Goal: Obtain resource: Obtain resource

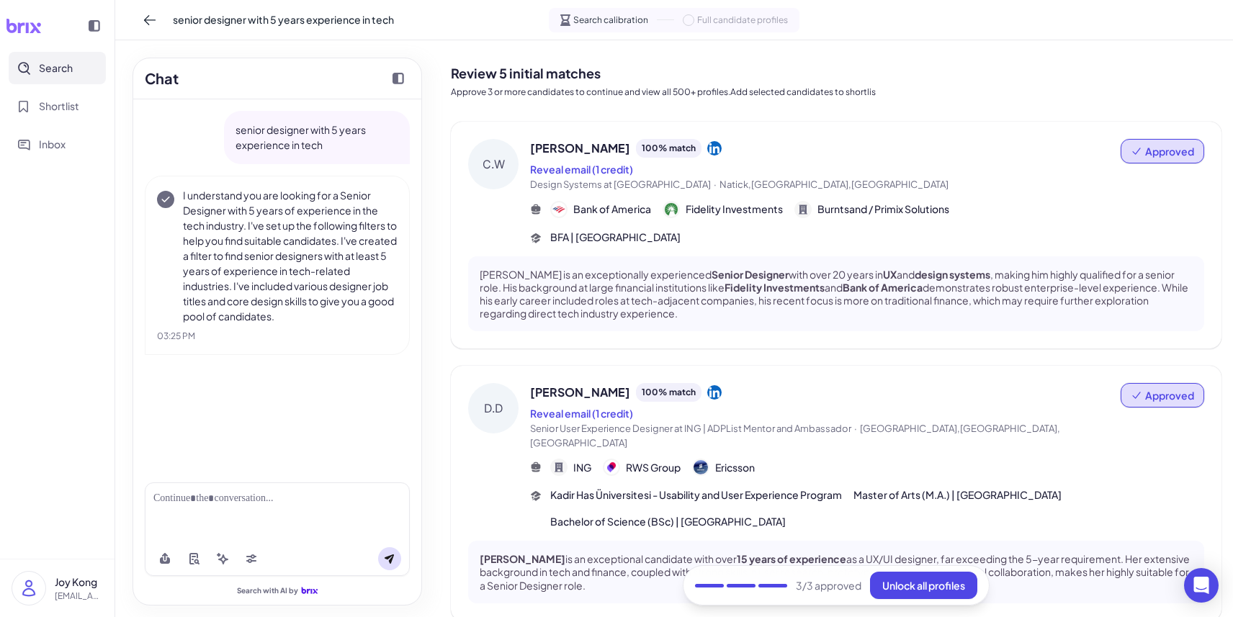
scroll to position [150, 0]
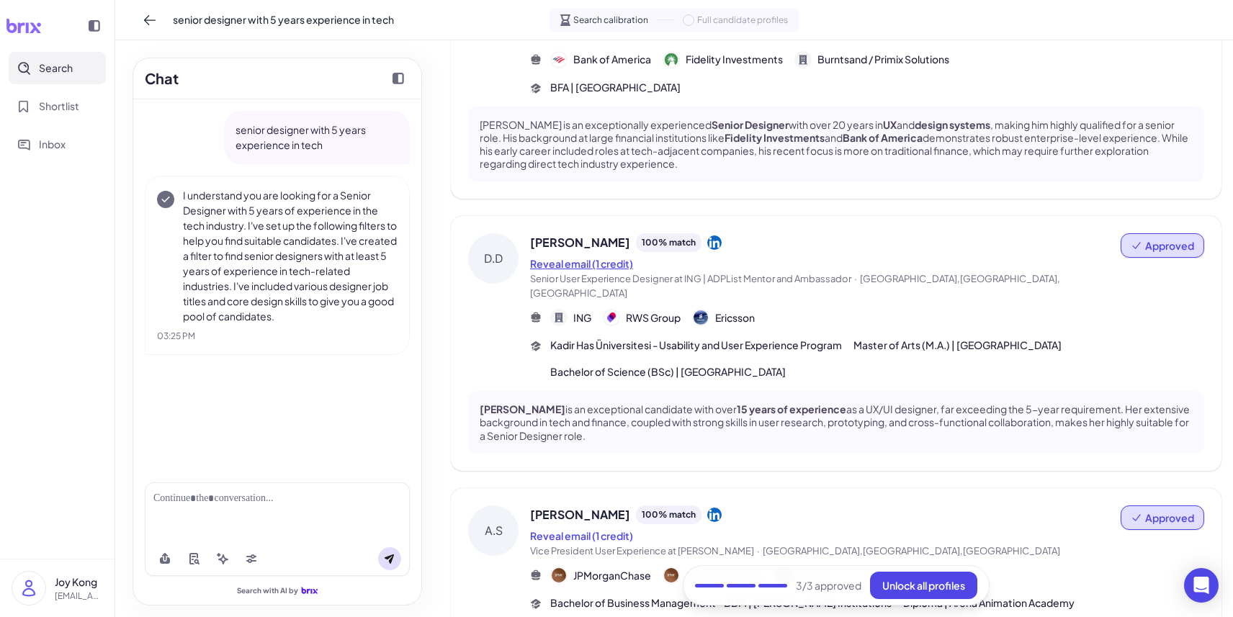
click at [623, 266] on button "Reveal email (1 credit)" at bounding box center [581, 263] width 103 height 15
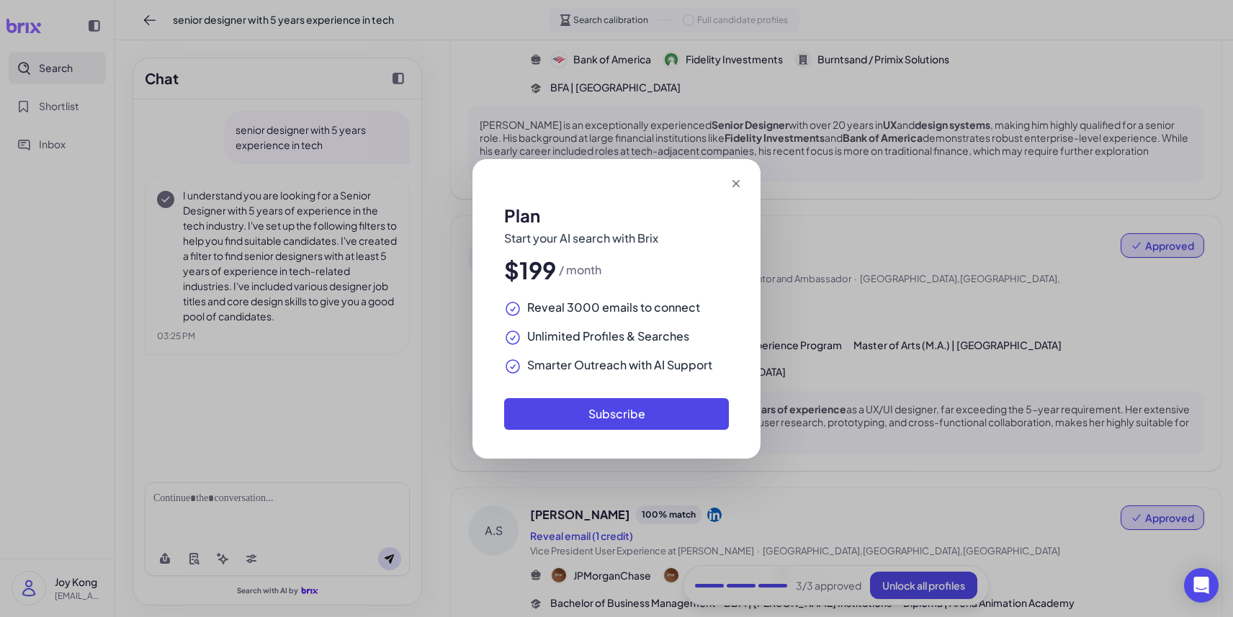
click at [735, 179] on icon at bounding box center [736, 183] width 14 height 14
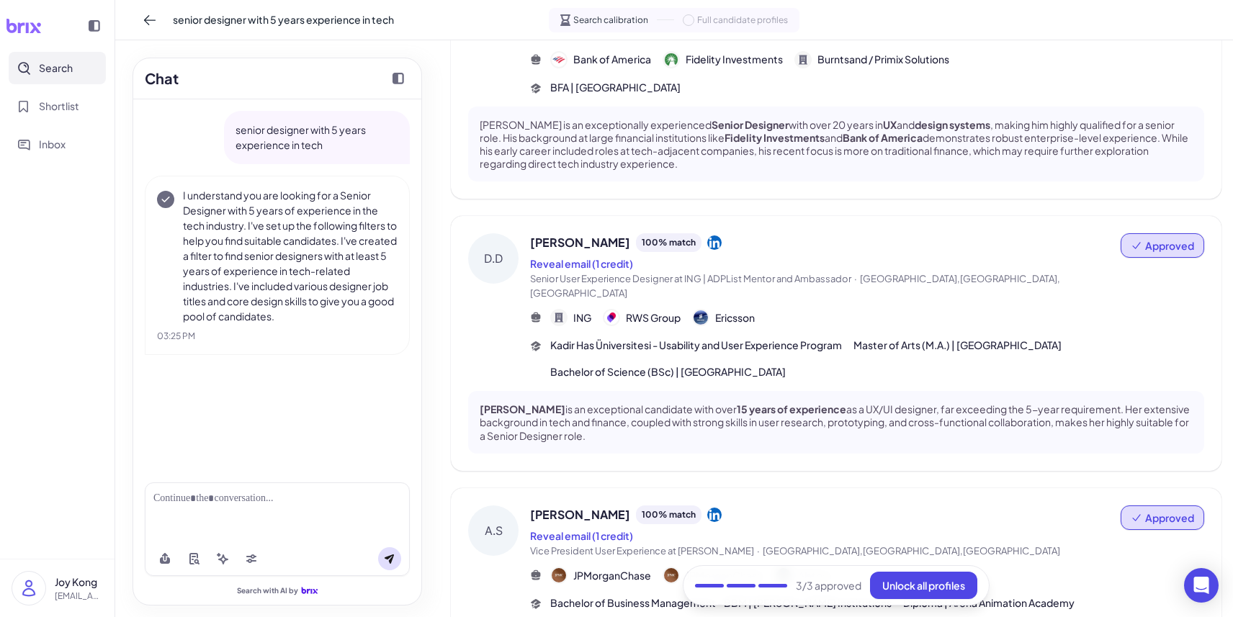
click at [1022, 279] on span "[GEOGRAPHIC_DATA],[GEOGRAPHIC_DATA],[GEOGRAPHIC_DATA]" at bounding box center [795, 286] width 530 height 26
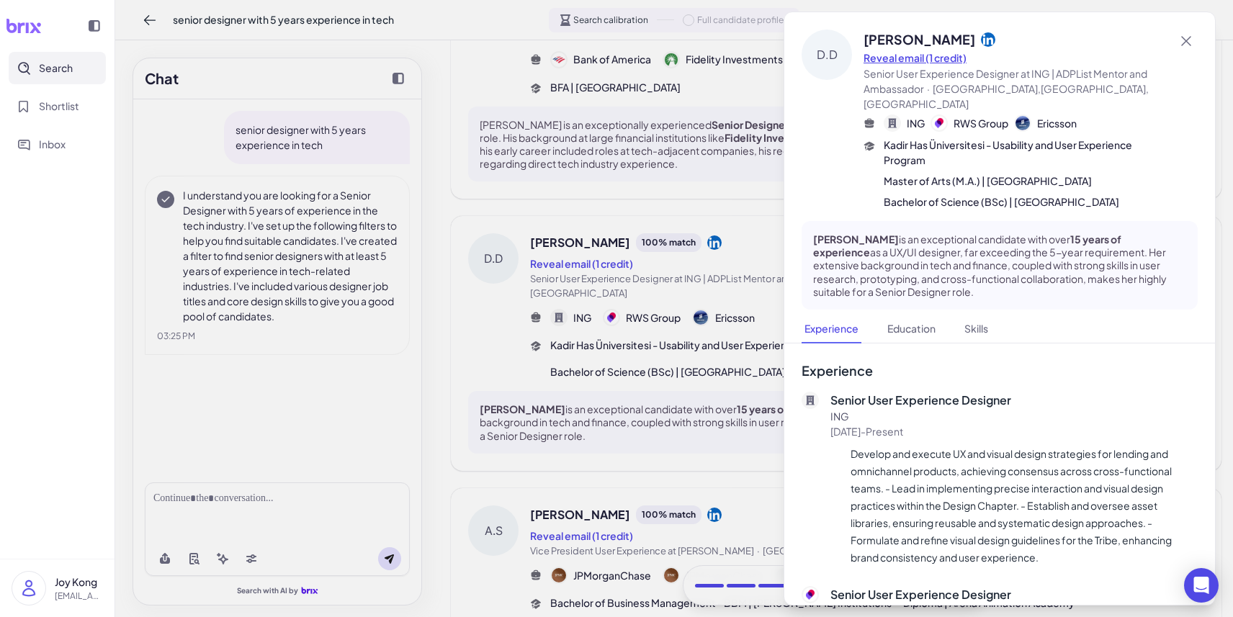
click at [951, 59] on button "Reveal email (1 credit)" at bounding box center [914, 57] width 103 height 15
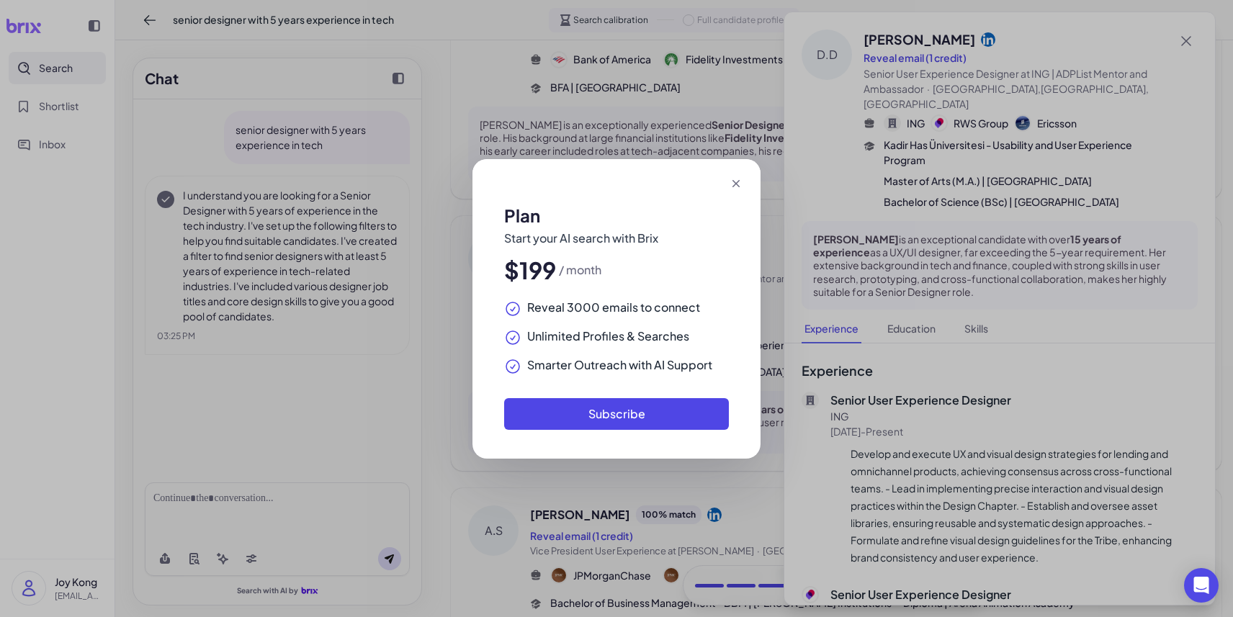
click at [737, 180] on icon at bounding box center [735, 183] width 7 height 7
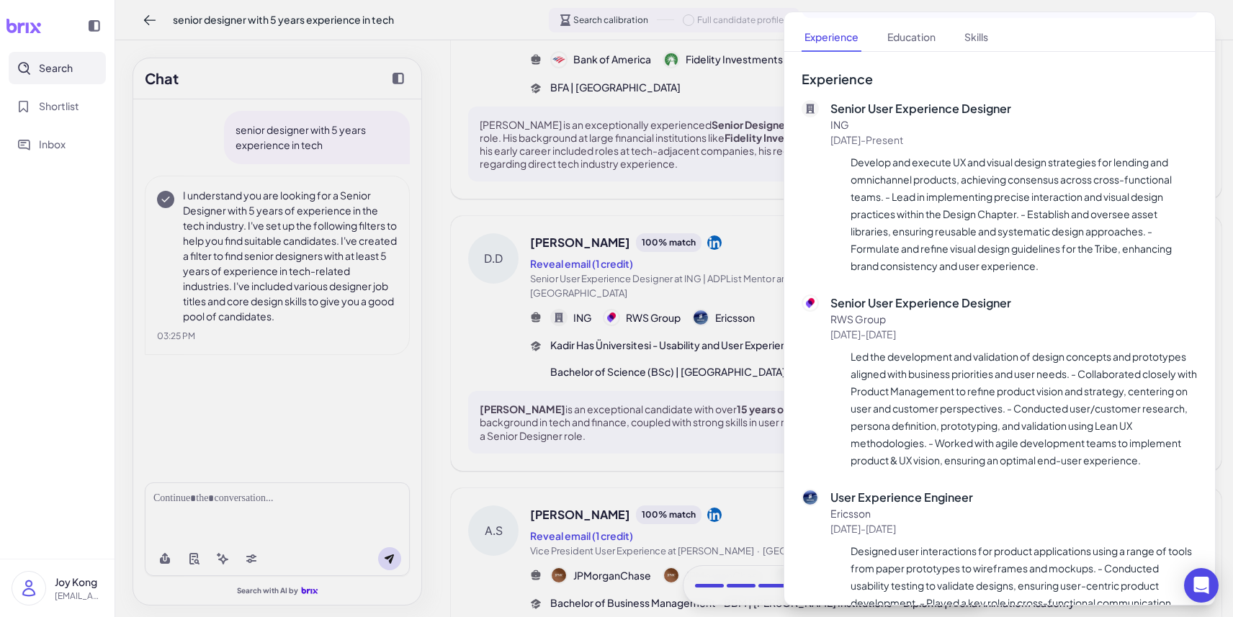
scroll to position [233, 0]
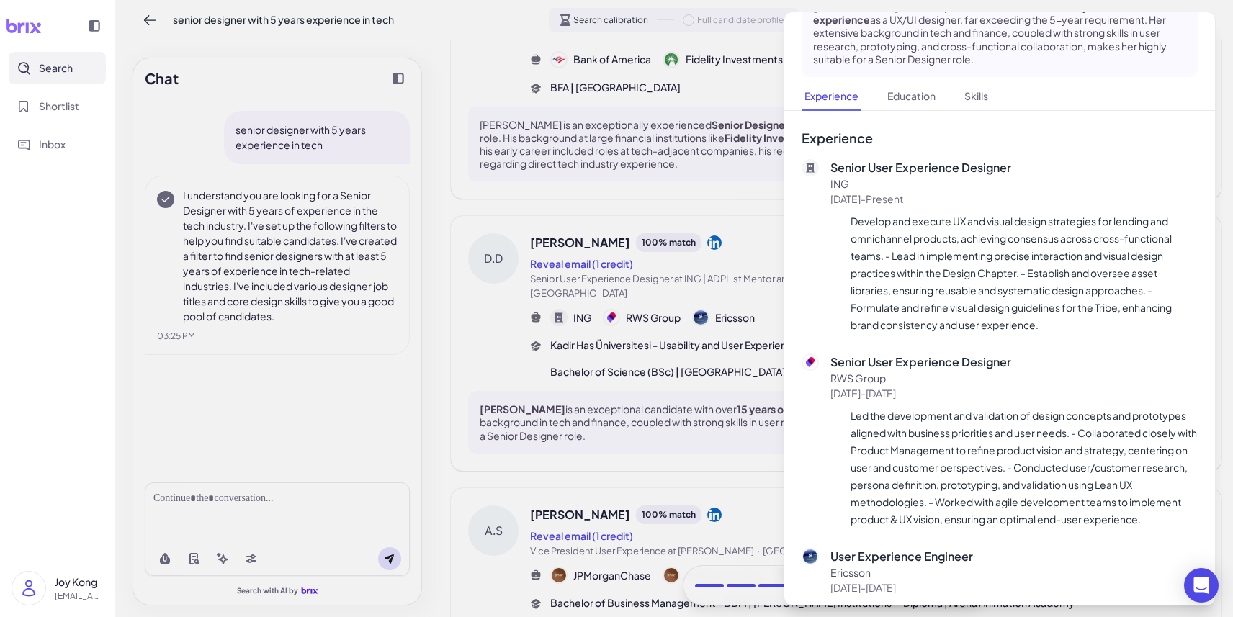
click at [674, 71] on div at bounding box center [616, 308] width 1233 height 617
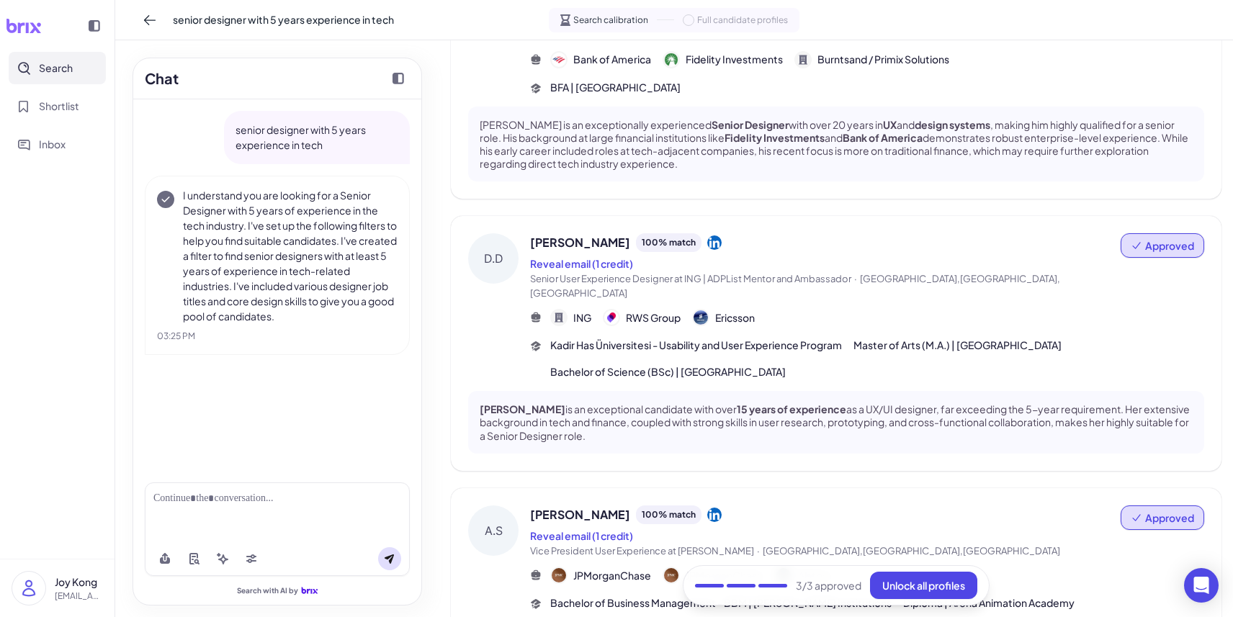
scroll to position [0, 0]
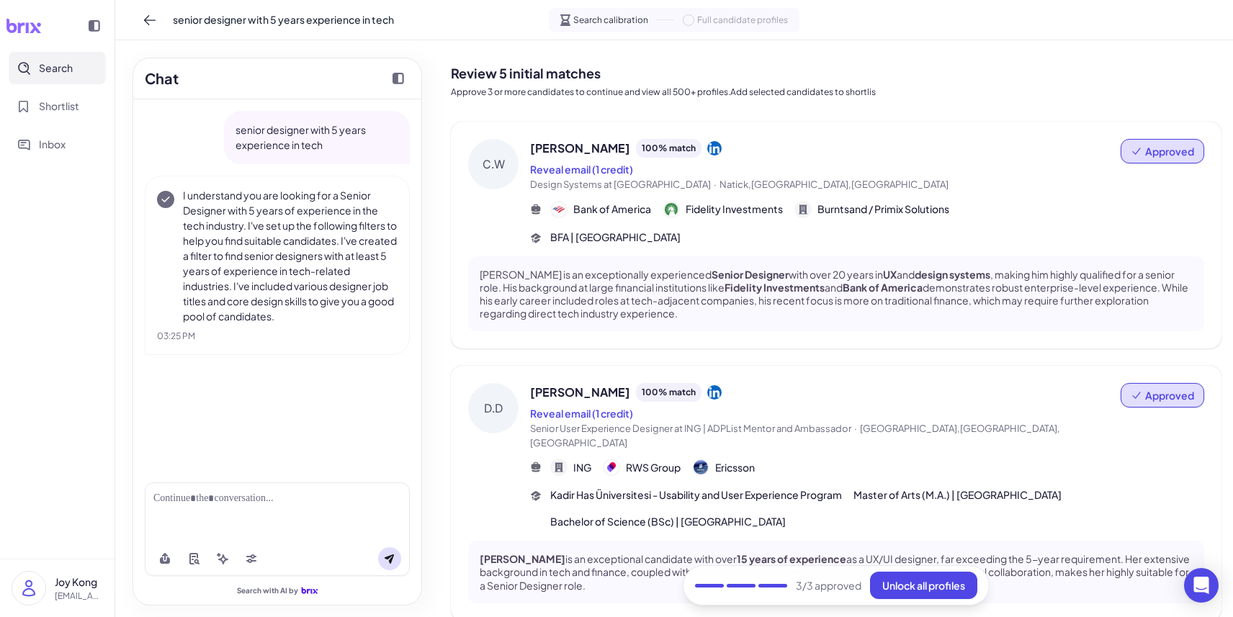
click at [1154, 425] on div "Approved" at bounding box center [1163, 416] width 84 height 67
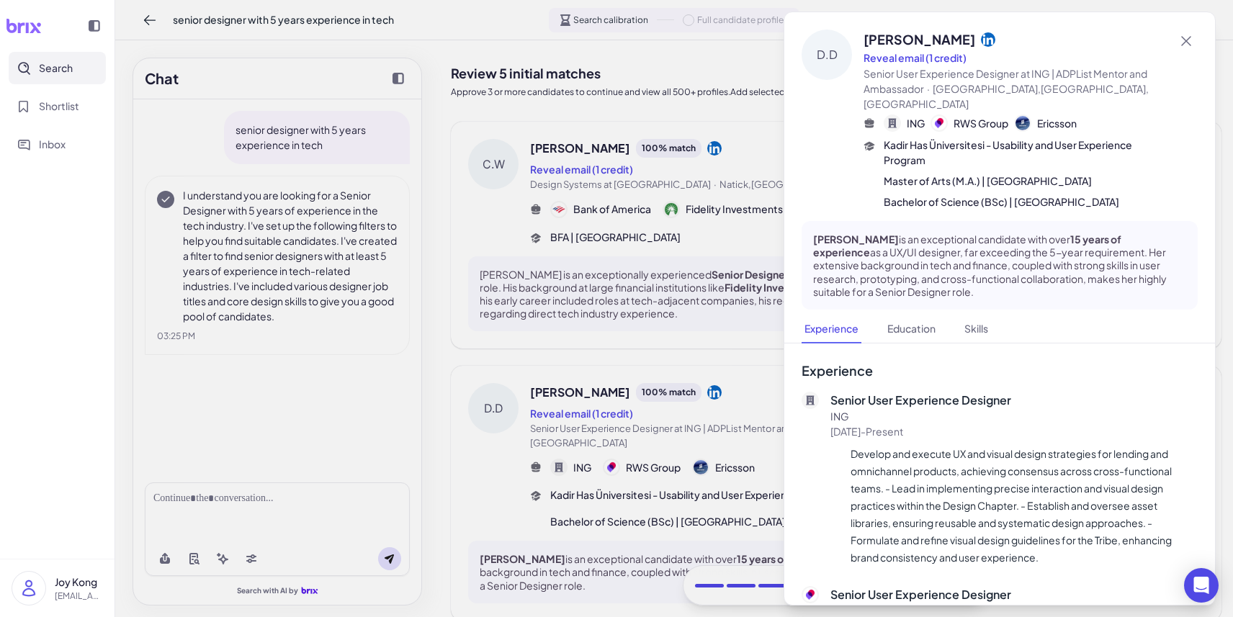
click at [1154, 409] on p "ING" at bounding box center [1013, 416] width 367 height 15
click at [737, 361] on div at bounding box center [616, 308] width 1233 height 617
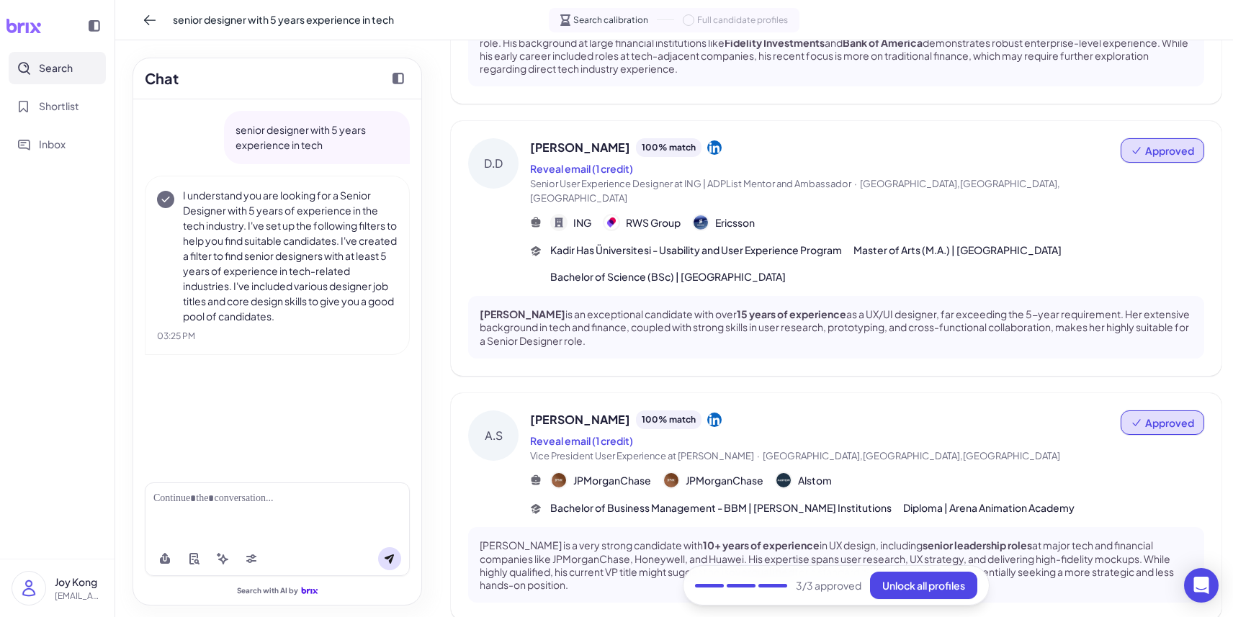
scroll to position [554, 0]
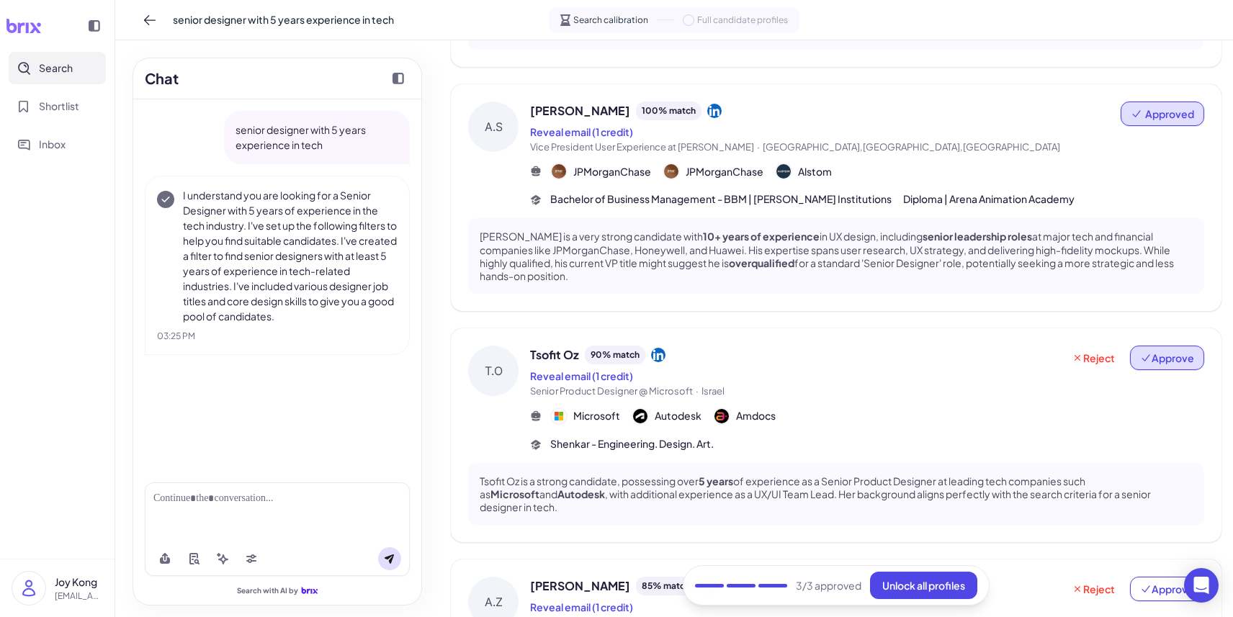
click at [1156, 352] on button "Approve" at bounding box center [1167, 358] width 74 height 24
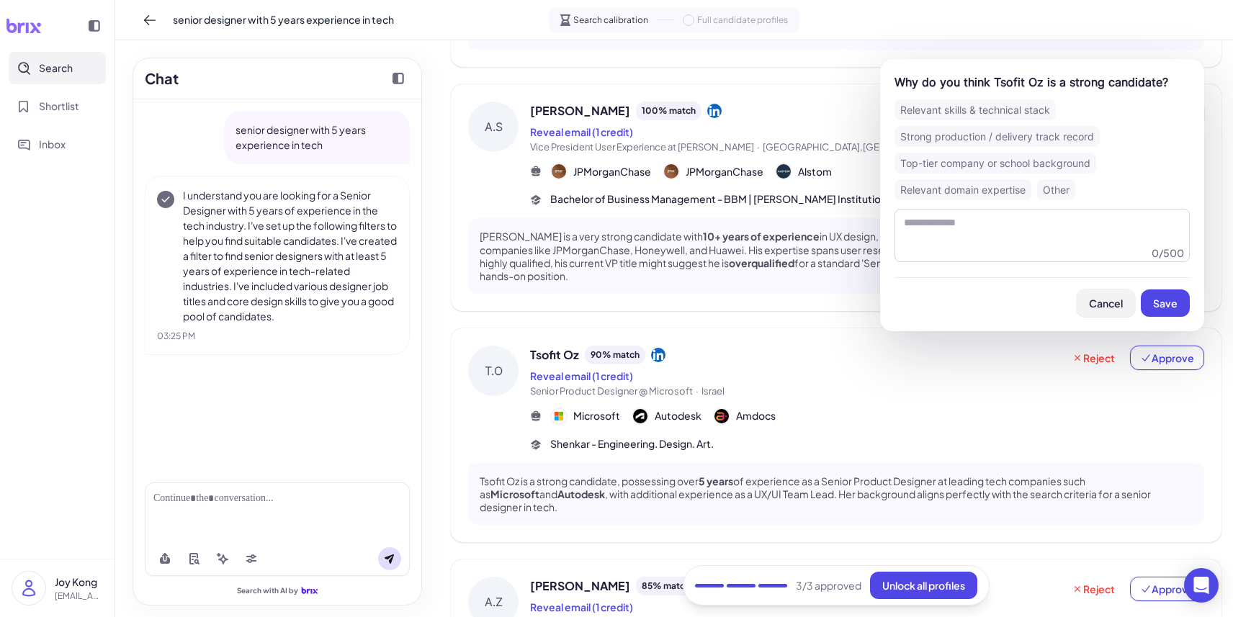
click at [1108, 289] on button "Cancel" at bounding box center [1106, 302] width 58 height 27
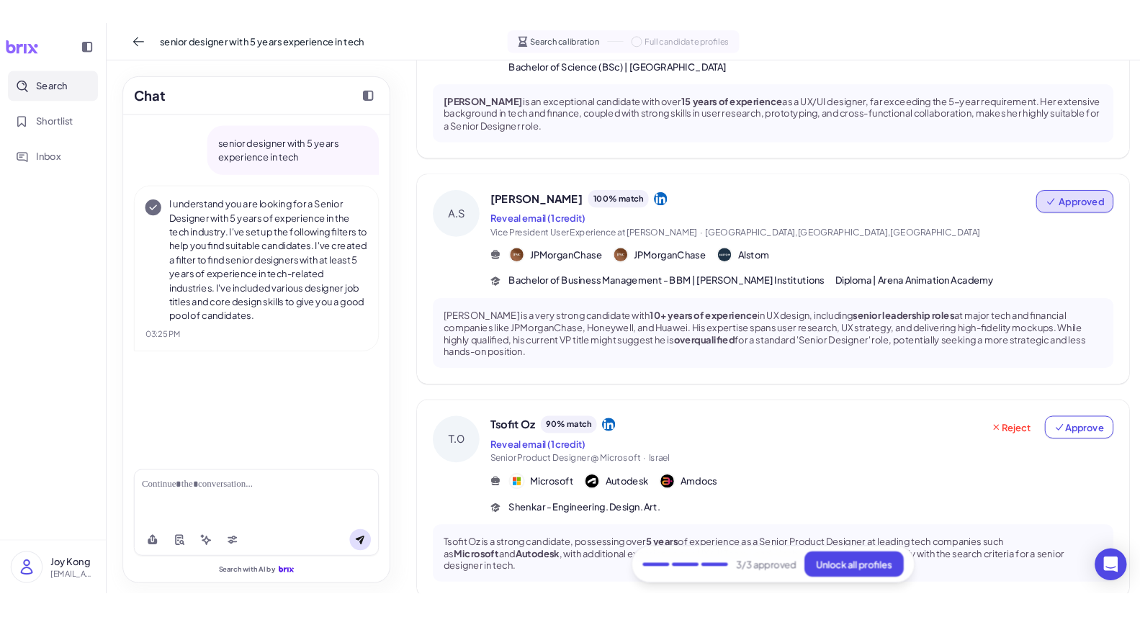
scroll to position [435, 0]
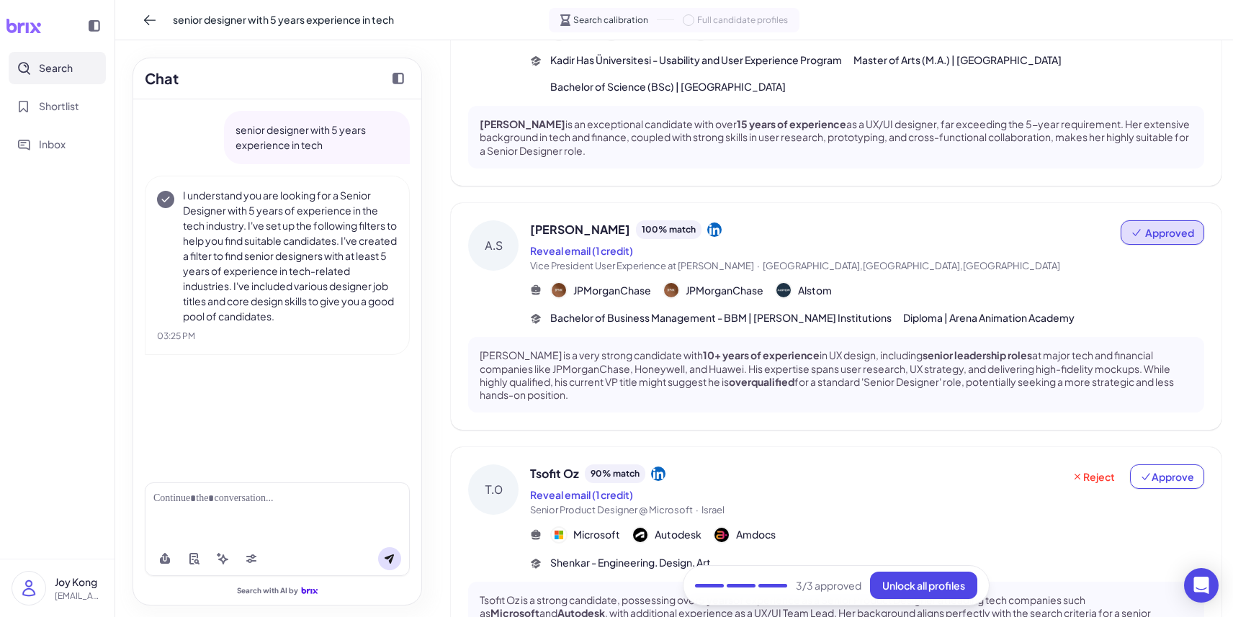
click at [1167, 225] on span "Approved" at bounding box center [1169, 232] width 49 height 14
click at [1011, 282] on div "JPMorganChase JPMorganChase Alstom" at bounding box center [867, 290] width 674 height 17
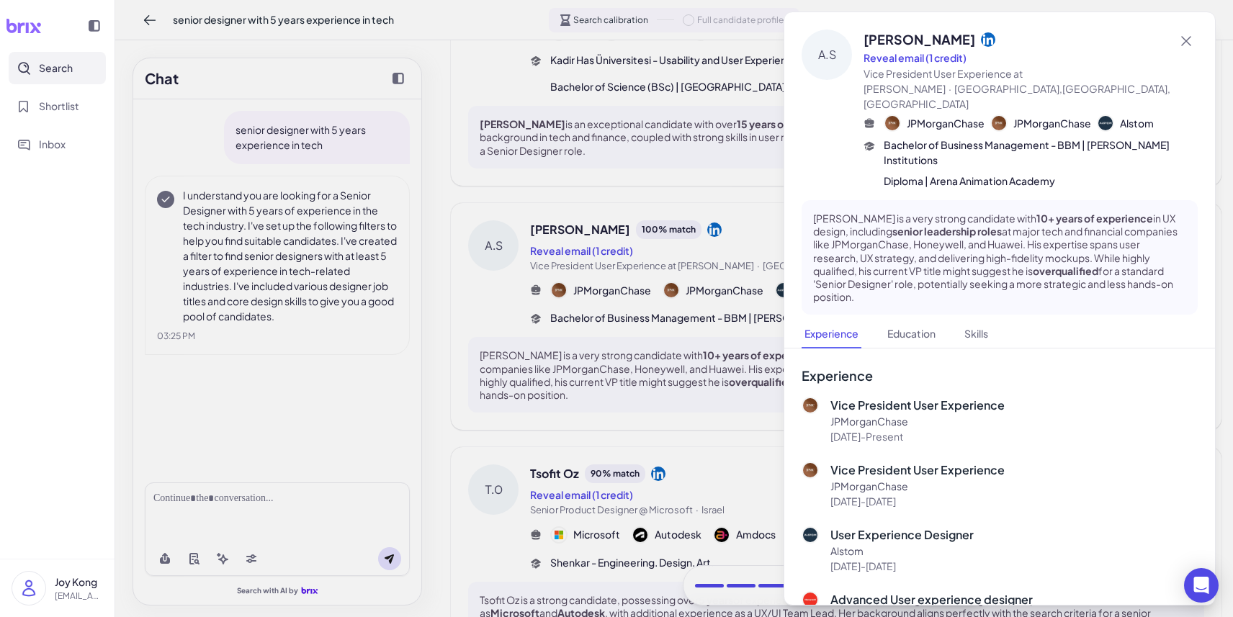
click at [948, 270] on p "[PERSON_NAME] is a very strong candidate with 10+ years of experience in UX des…" at bounding box center [999, 257] width 373 height 91
click at [651, 253] on div at bounding box center [616, 308] width 1233 height 617
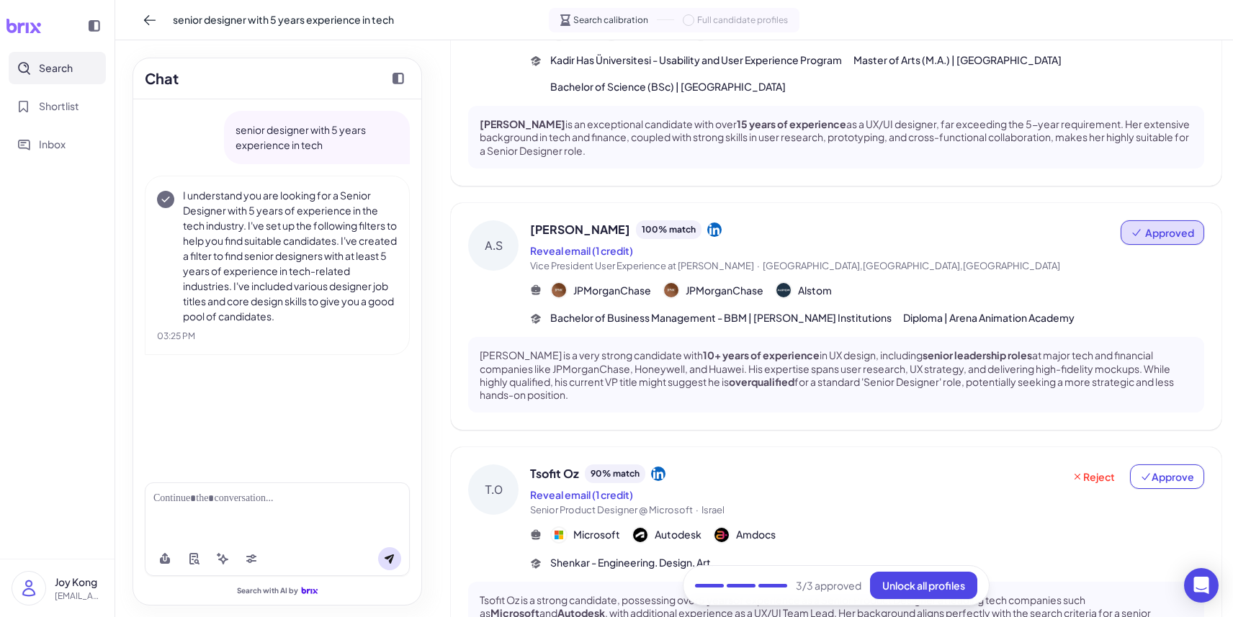
click at [1035, 291] on div "[PERSON_NAME] 100 % match Reveal email (1 credit) Vice President User Experienc…" at bounding box center [867, 273] width 674 height 106
